Goal: Information Seeking & Learning: Learn about a topic

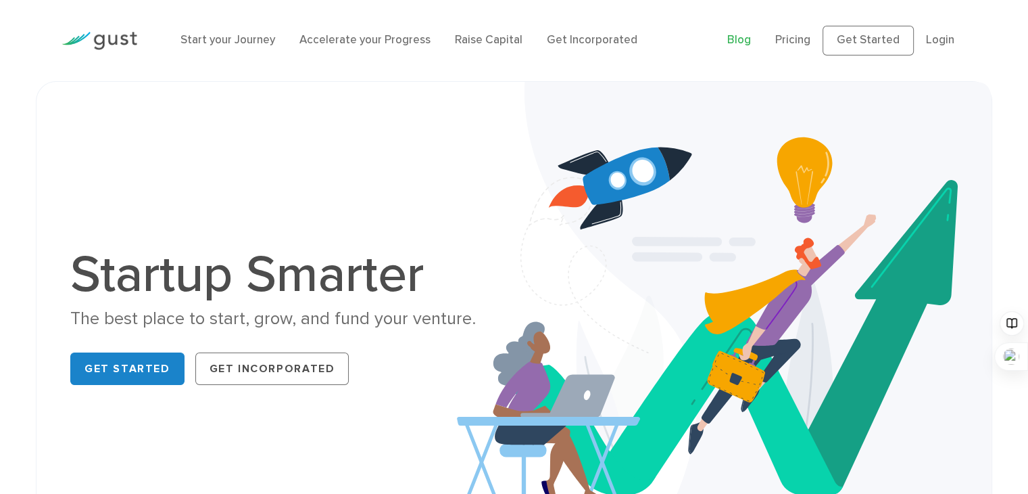
click at [746, 36] on link "Blog" at bounding box center [739, 40] width 24 height 14
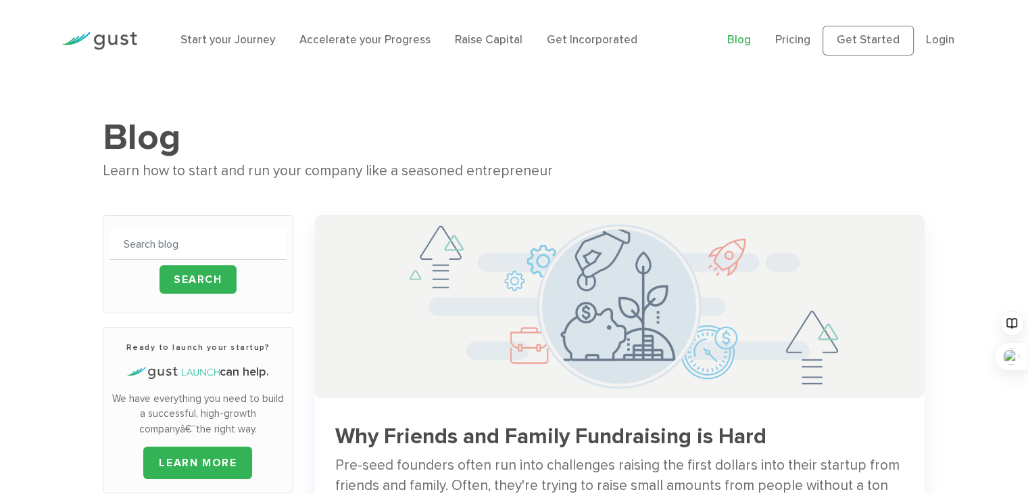
click at [509, 297] on img at bounding box center [619, 306] width 609 height 183
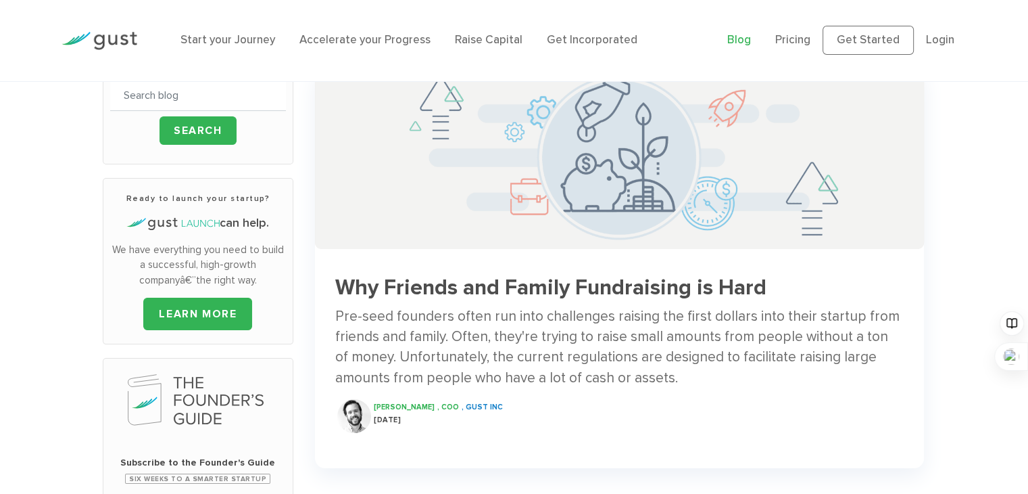
scroll to position [165, 0]
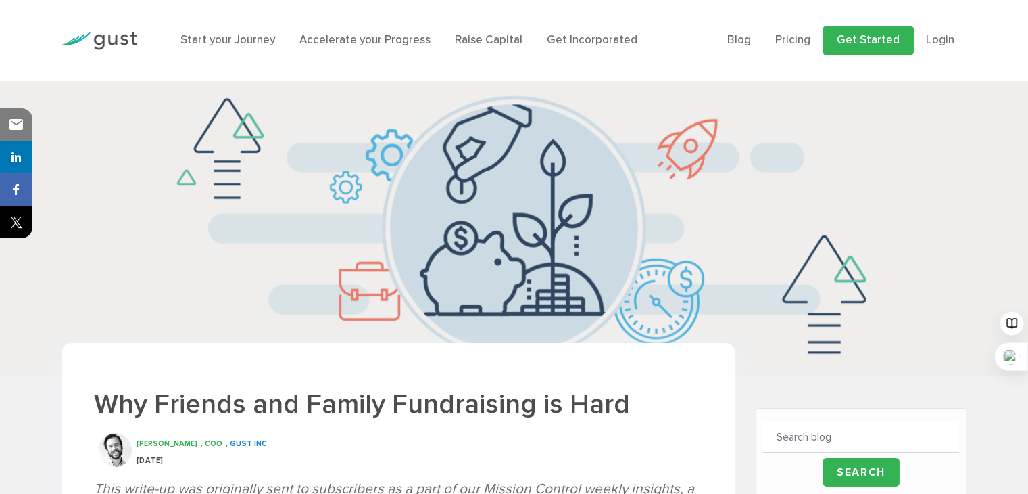
click at [886, 43] on link "Get Started" at bounding box center [868, 41] width 91 height 30
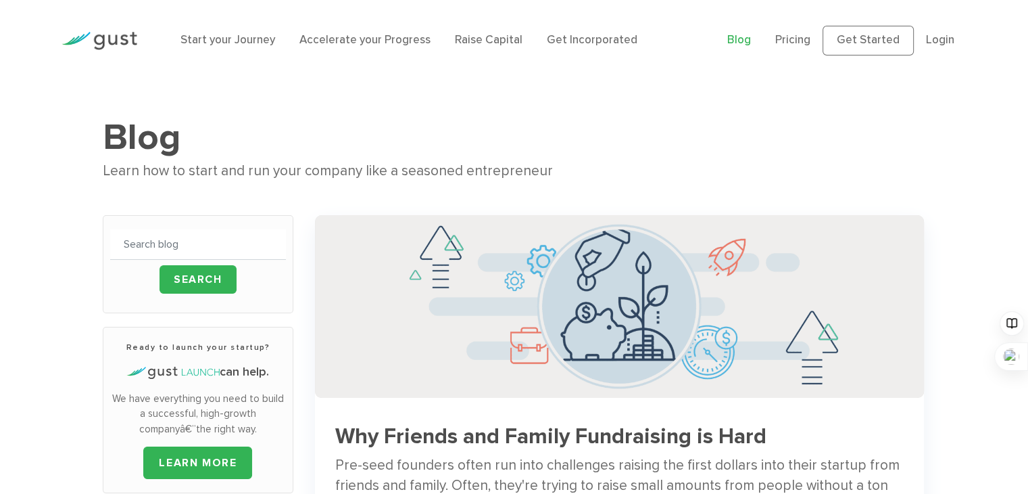
click at [746, 38] on link "Blog" at bounding box center [739, 40] width 24 height 14
click at [241, 243] on input "text" at bounding box center [198, 244] width 176 height 30
click at [341, 177] on div "Learn how to start and run your company like a seasoned entrepreneur" at bounding box center [514, 171] width 823 height 23
